Goal: Information Seeking & Learning: Check status

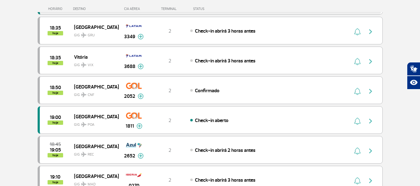
scroll to position [311, 0]
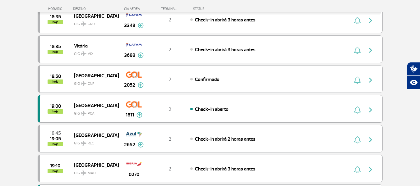
click at [90, 106] on span "[GEOGRAPHIC_DATA]" at bounding box center [94, 105] width 40 height 8
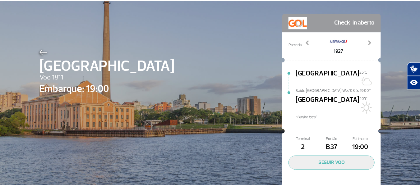
scroll to position [31, 0]
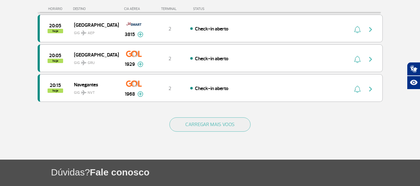
scroll to position [621, 0]
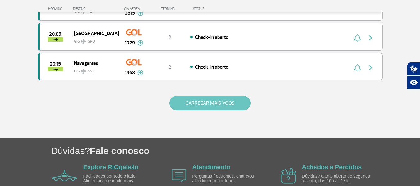
click at [195, 104] on button "CARREGAR MAIS VOOS" at bounding box center [209, 103] width 81 height 14
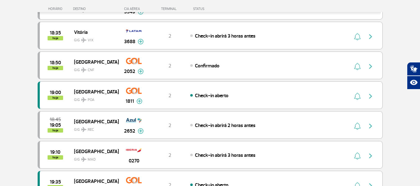
scroll to position [311, 0]
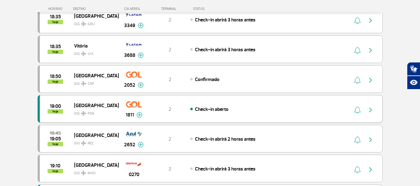
click at [139, 115] on img at bounding box center [139, 115] width 6 height 6
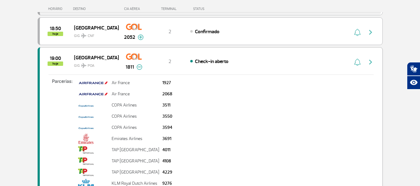
scroll to position [373, 0]
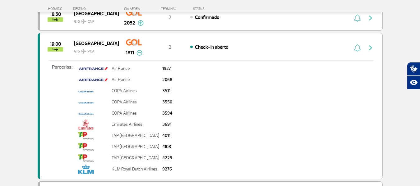
click at [139, 52] on img at bounding box center [139, 53] width 6 height 6
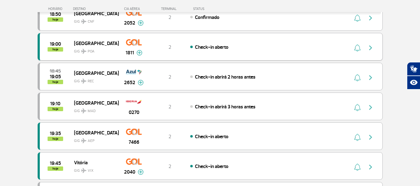
click at [368, 48] on img "button" at bounding box center [369, 47] width 7 height 7
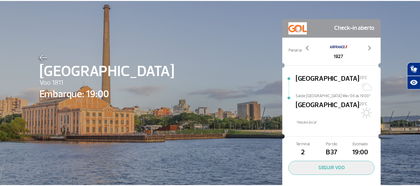
scroll to position [31, 0]
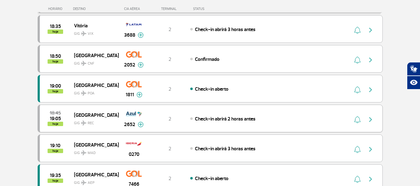
scroll to position [342, 0]
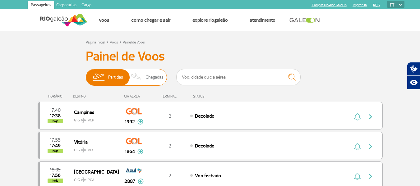
click at [146, 76] on span "Chegadas" at bounding box center [154, 77] width 18 height 16
click at [86, 74] on input "Partidas Chegadas" at bounding box center [86, 74] width 0 height 0
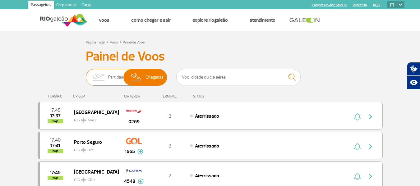
click at [105, 76] on img at bounding box center [99, 77] width 20 height 16
click at [86, 74] on input "Partidas Chegadas" at bounding box center [86, 74] width 0 height 0
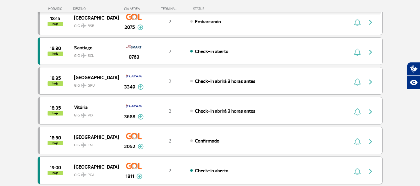
scroll to position [248, 0]
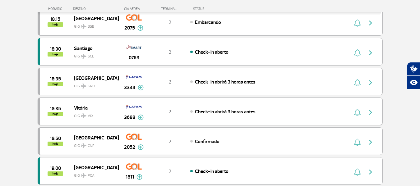
click at [211, 110] on span "Check-in abrirá 3 horas antes" at bounding box center [225, 112] width 61 height 6
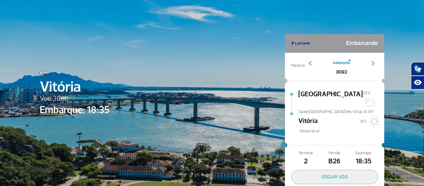
click at [43, 75] on img at bounding box center [44, 73] width 8 height 6
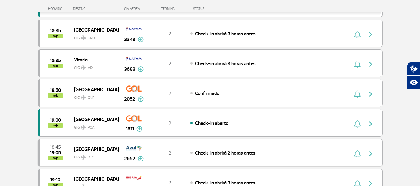
scroll to position [311, 0]
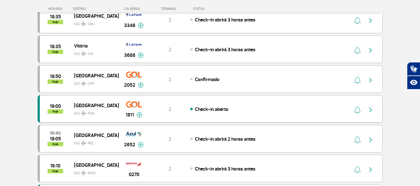
click at [222, 110] on span "Check-in aberto" at bounding box center [212, 109] width 34 height 6
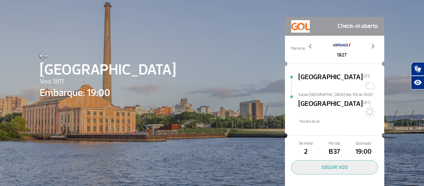
scroll to position [31, 0]
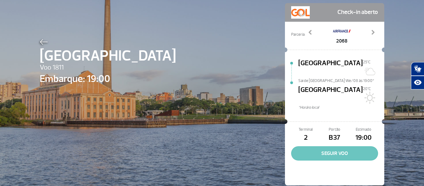
click at [346, 146] on button "SEGUIR VOO" at bounding box center [334, 153] width 87 height 14
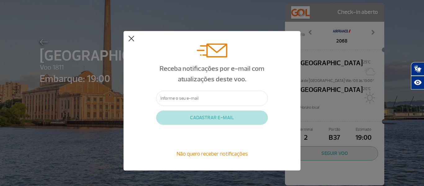
click at [130, 37] on button at bounding box center [131, 39] width 6 height 6
